Goal: Entertainment & Leisure: Browse casually

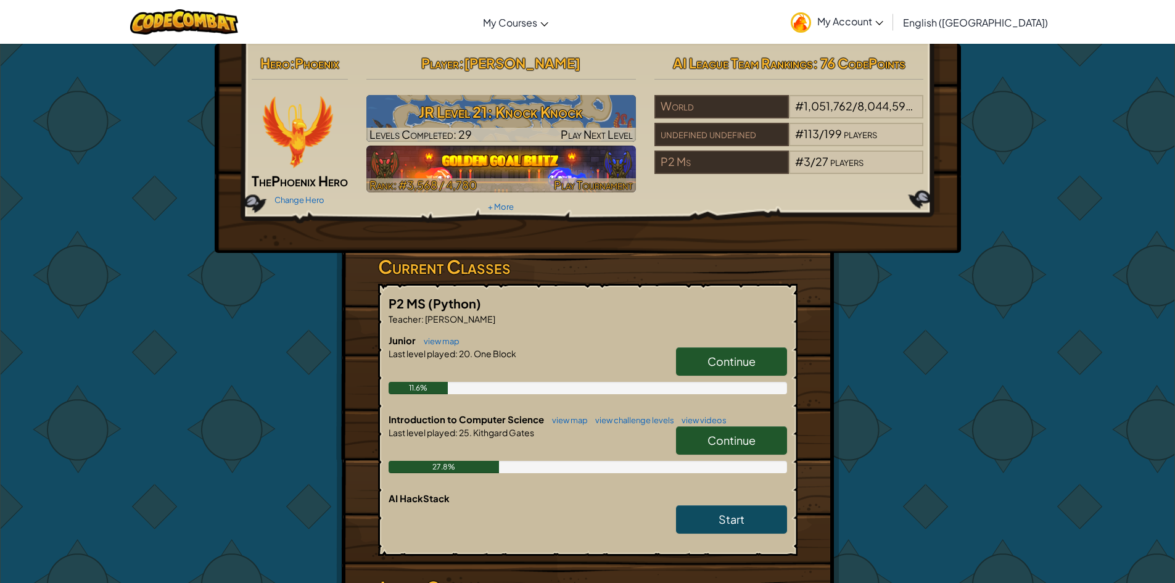
click at [596, 184] on span "Play Tournament" at bounding box center [593, 185] width 79 height 14
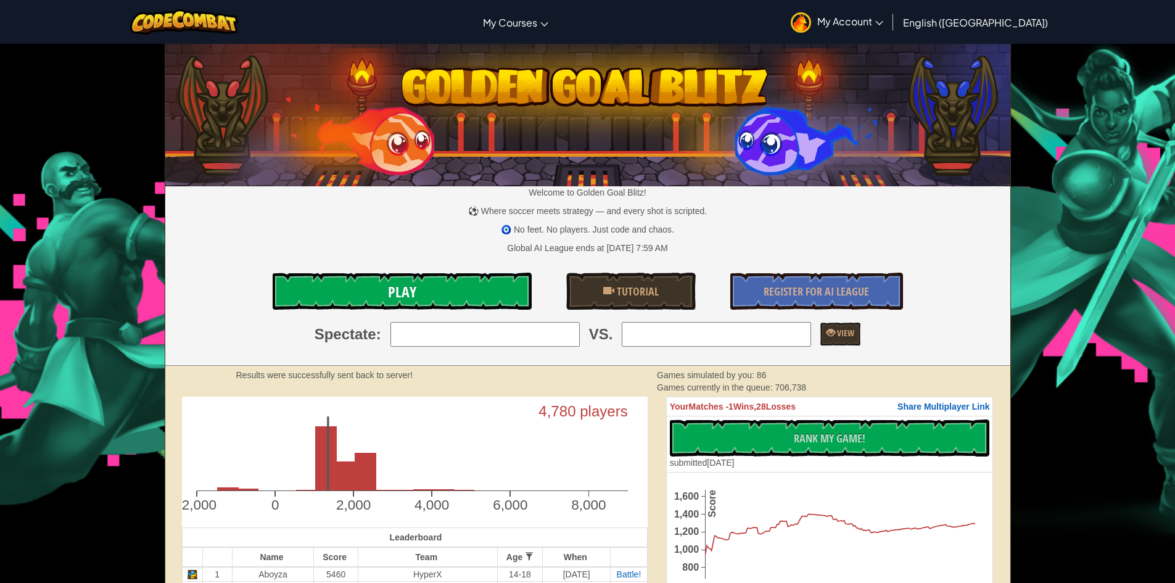
click at [512, 290] on link "Play" at bounding box center [402, 291] width 259 height 37
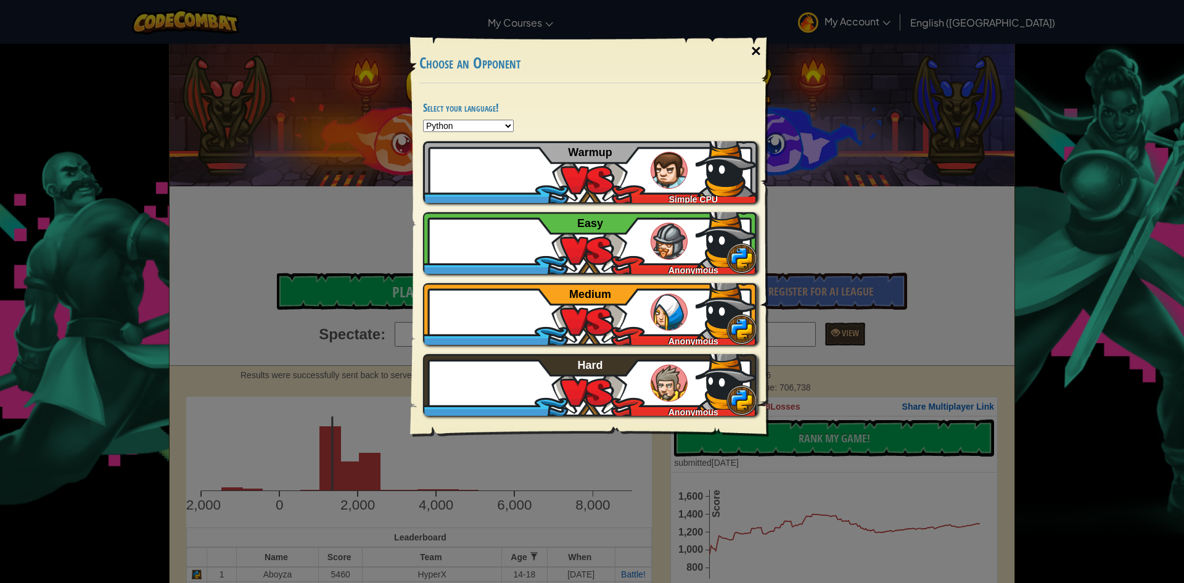
click at [750, 46] on div "×" at bounding box center [756, 51] width 28 height 36
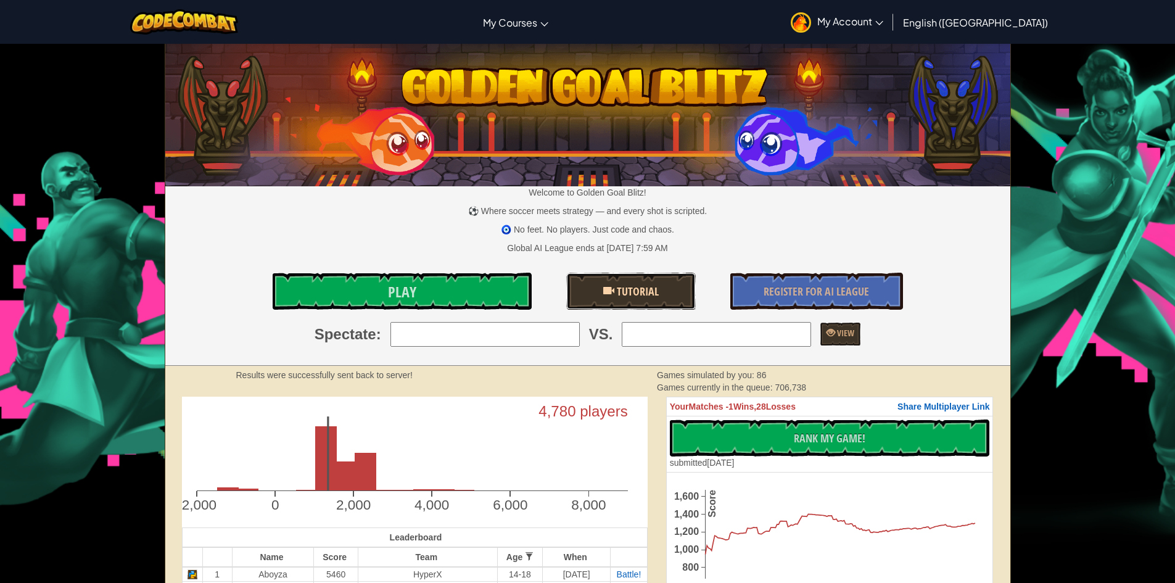
click at [630, 290] on span "Tutorial" at bounding box center [636, 291] width 44 height 15
click at [454, 291] on link "Play" at bounding box center [402, 291] width 259 height 37
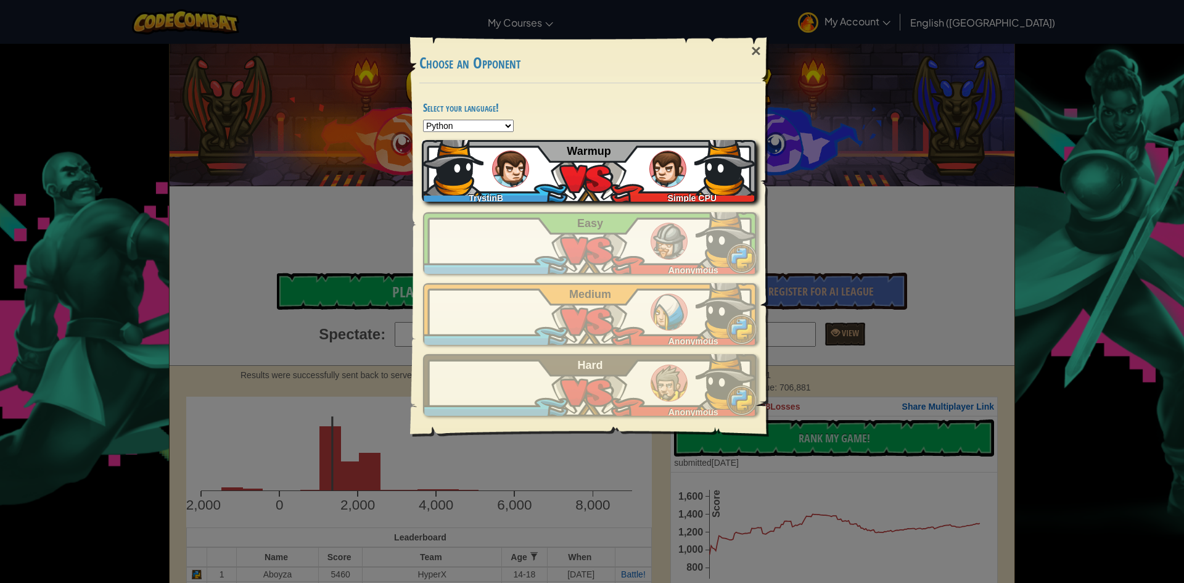
click at [630, 175] on div "TrystinB Simple CPU Warmup" at bounding box center [589, 171] width 334 height 62
